Goal: Task Accomplishment & Management: Manage account settings

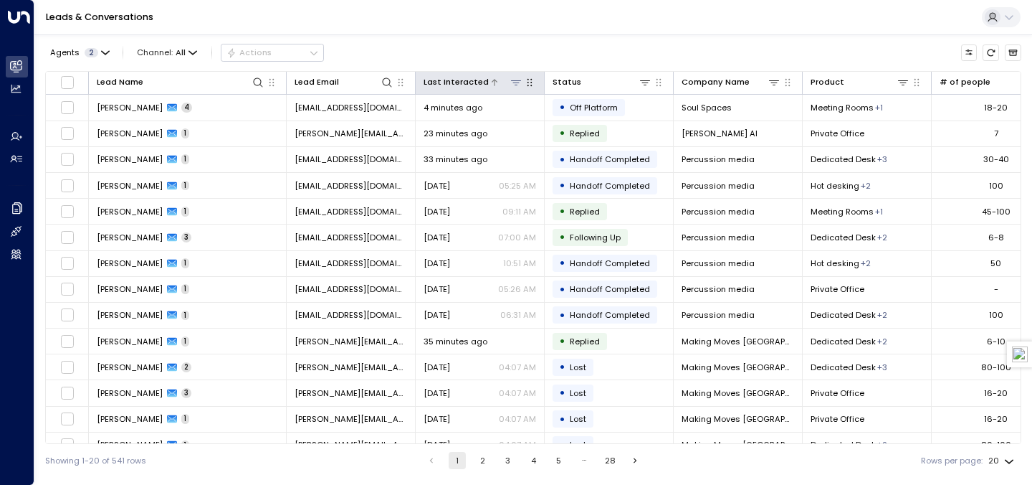
click at [448, 81] on div "Last Interacted" at bounding box center [456, 82] width 65 height 14
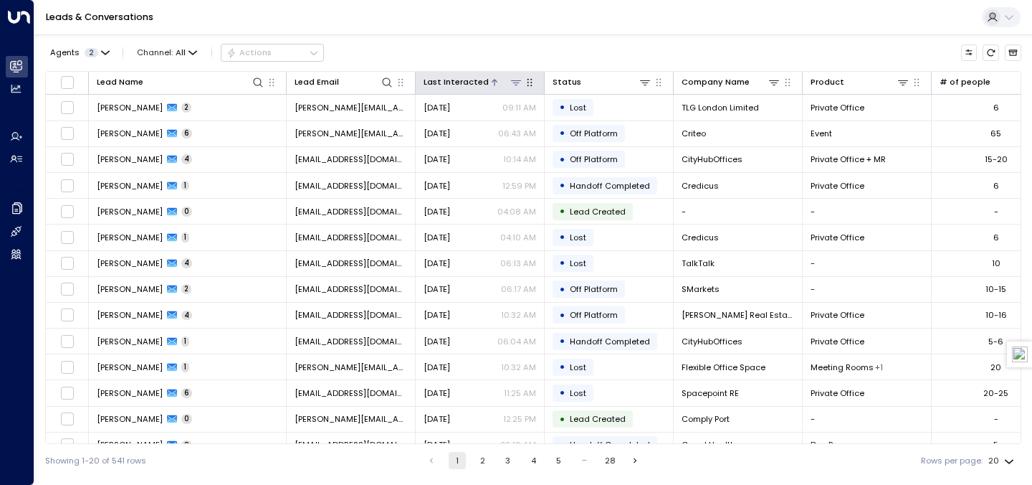
click at [448, 81] on div "Last Interacted" at bounding box center [456, 82] width 65 height 14
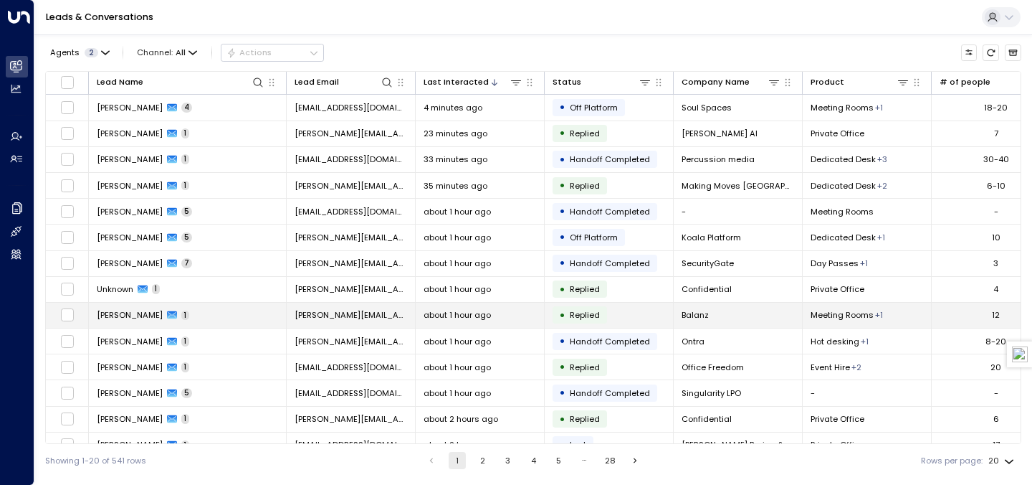
click at [226, 315] on td "[PERSON_NAME] 1" at bounding box center [188, 314] width 198 height 25
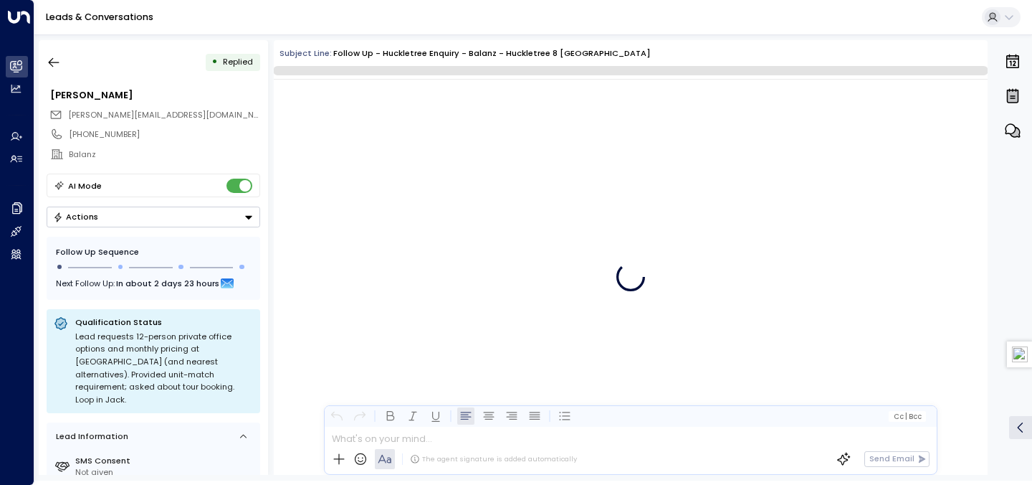
scroll to position [740, 0]
